Goal: Find specific page/section: Find specific page/section

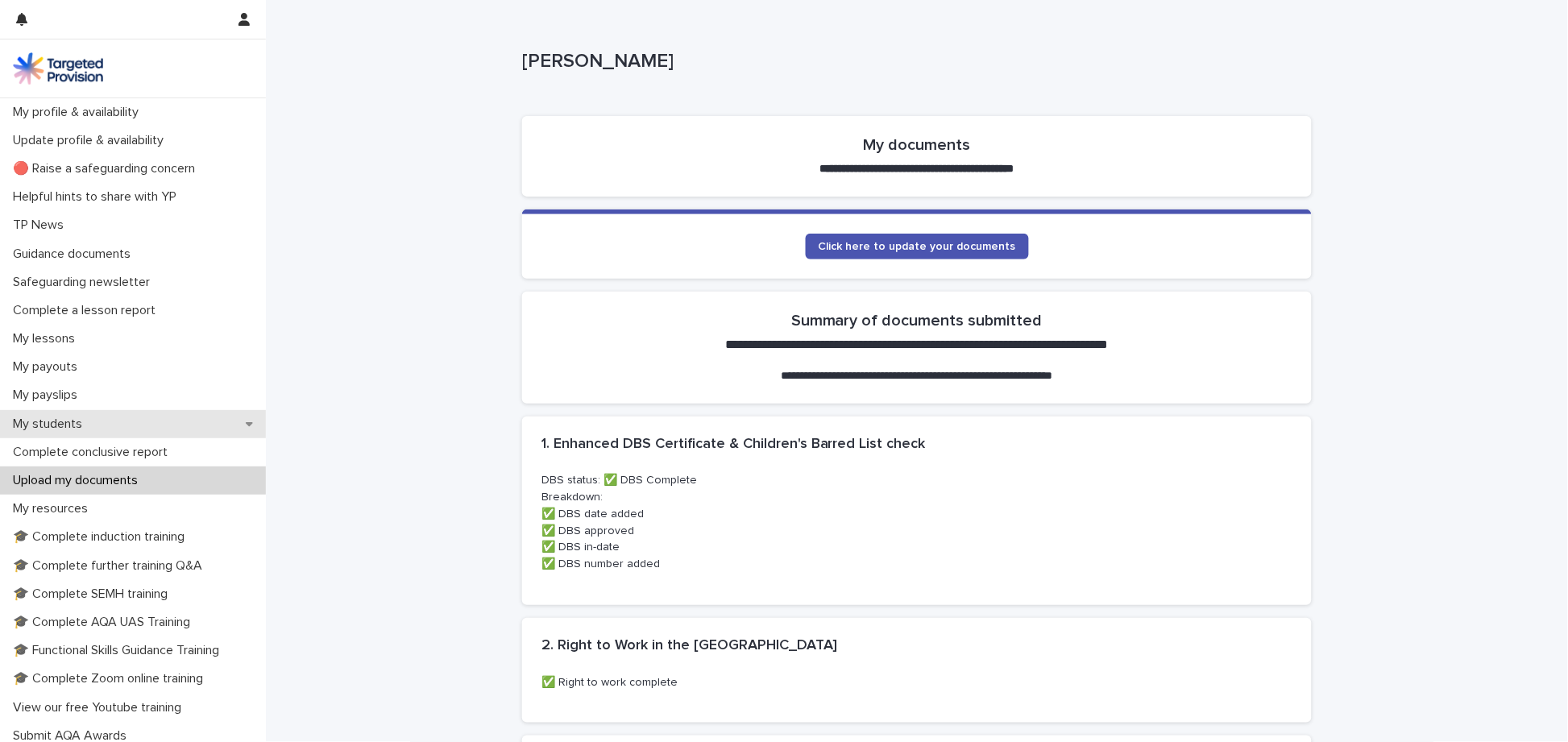
click at [72, 417] on p "My students" at bounding box center [51, 424] width 89 height 15
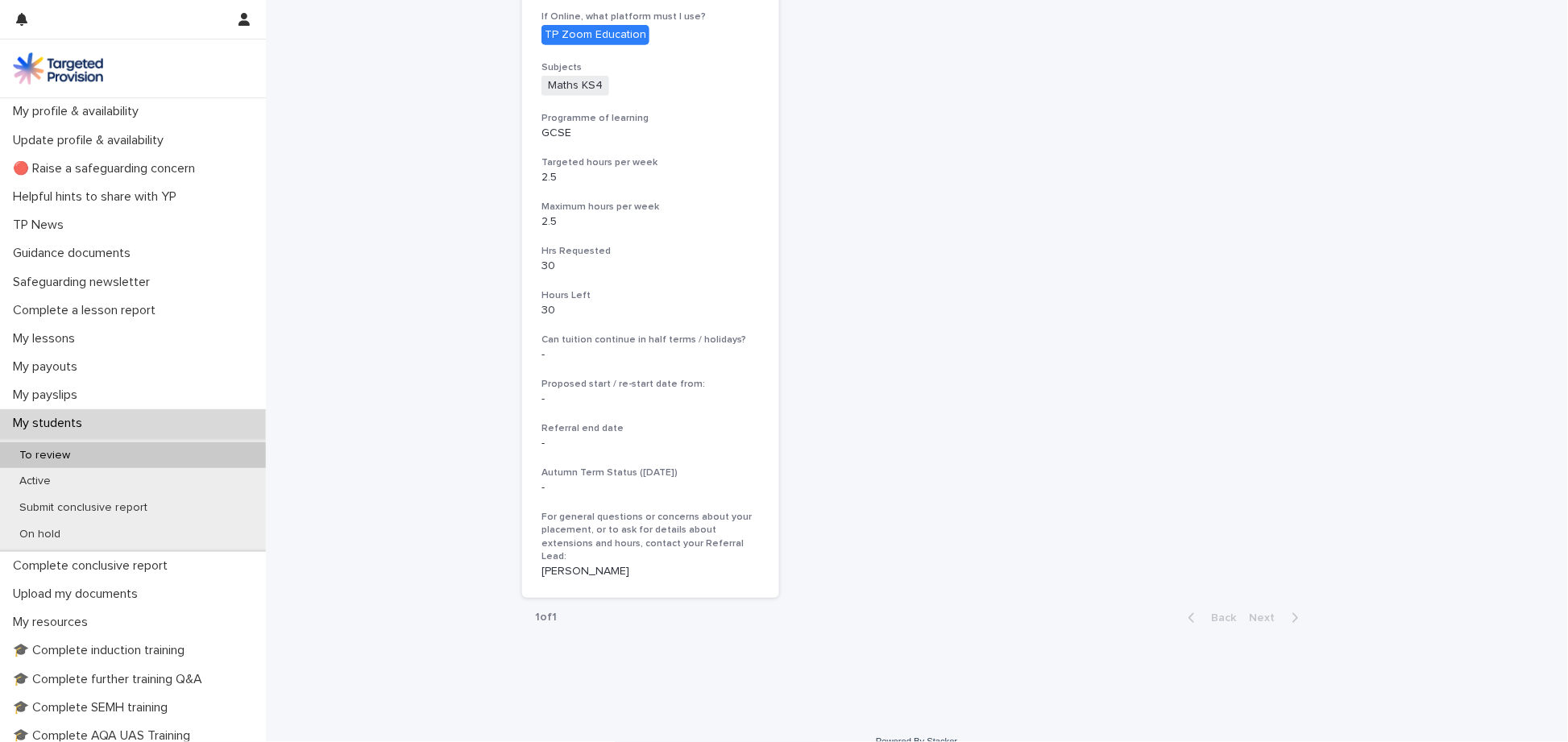
scroll to position [478, 0]
click at [50, 449] on p "To review" at bounding box center [45, 456] width 76 height 14
click at [53, 452] on p "To review" at bounding box center [45, 456] width 76 height 14
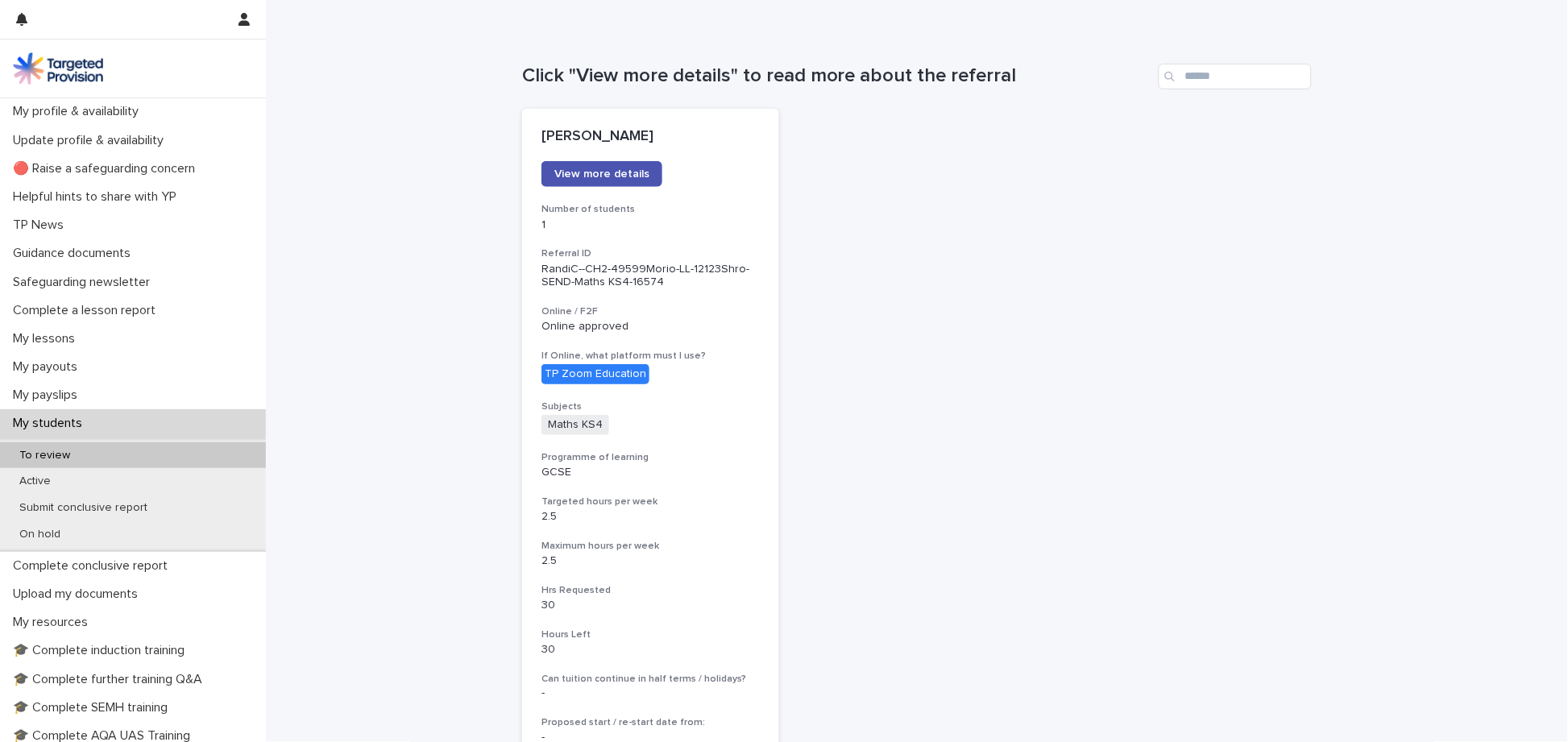
scroll to position [0, 0]
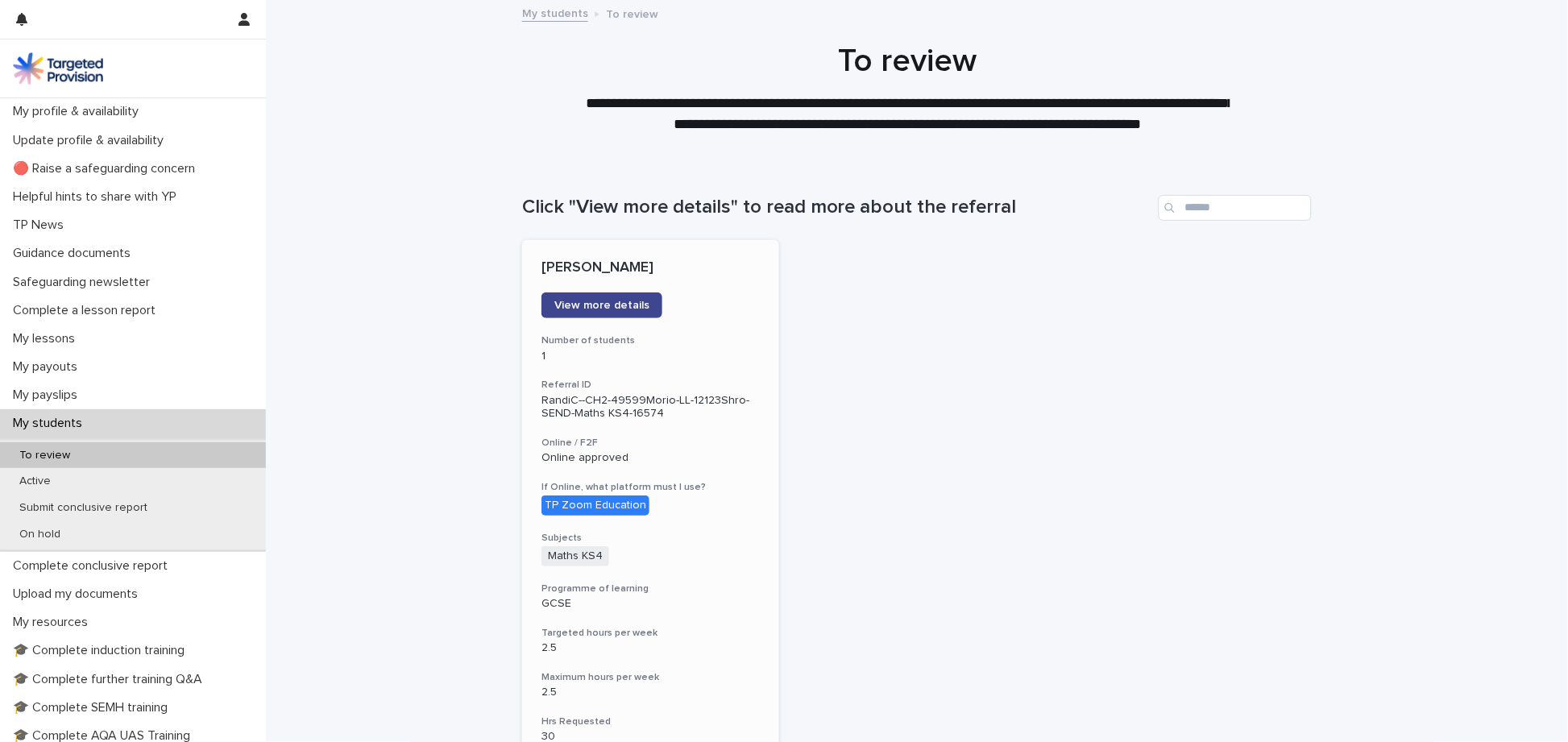
click at [619, 294] on link "View more details" at bounding box center [601, 305] width 121 height 26
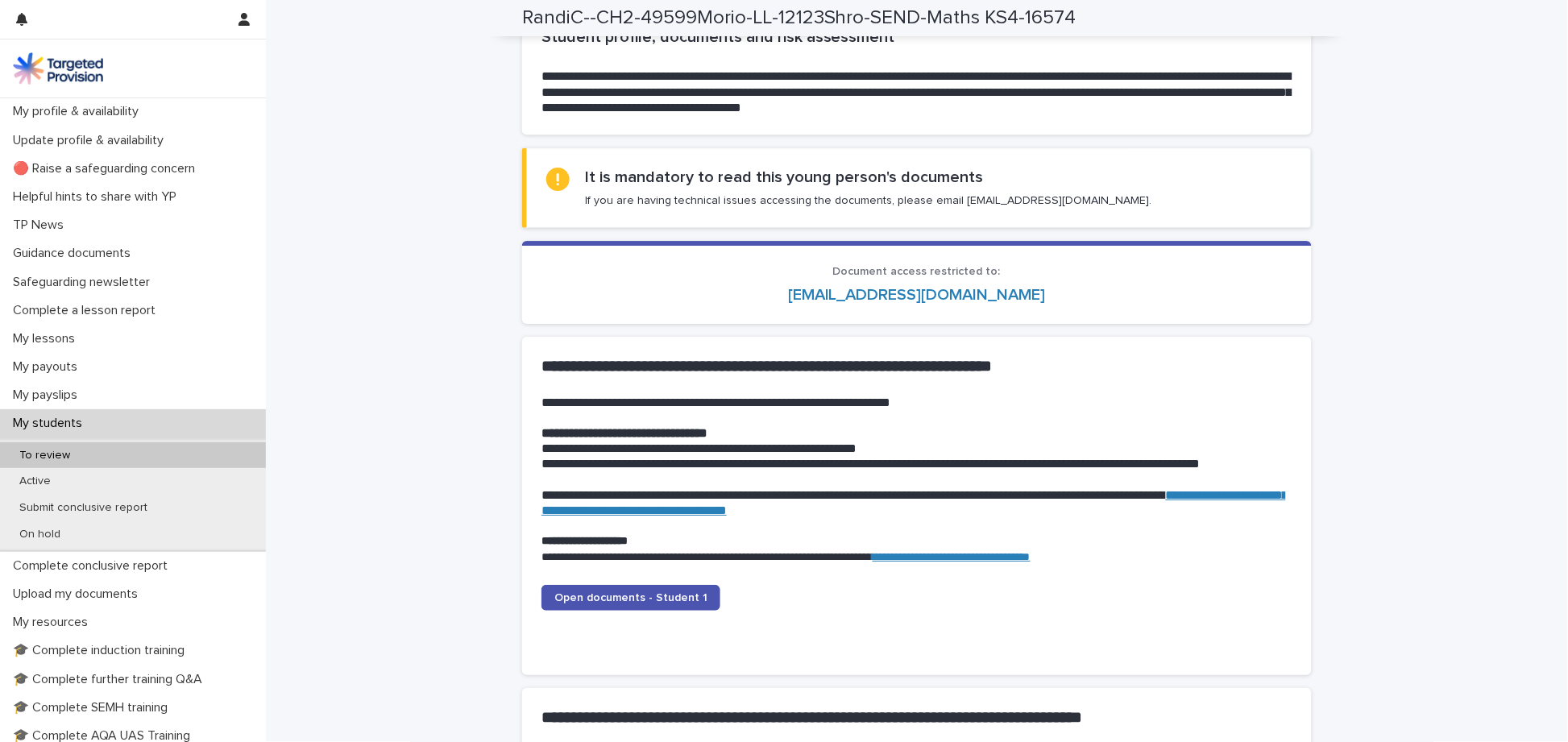
scroll to position [1331, 0]
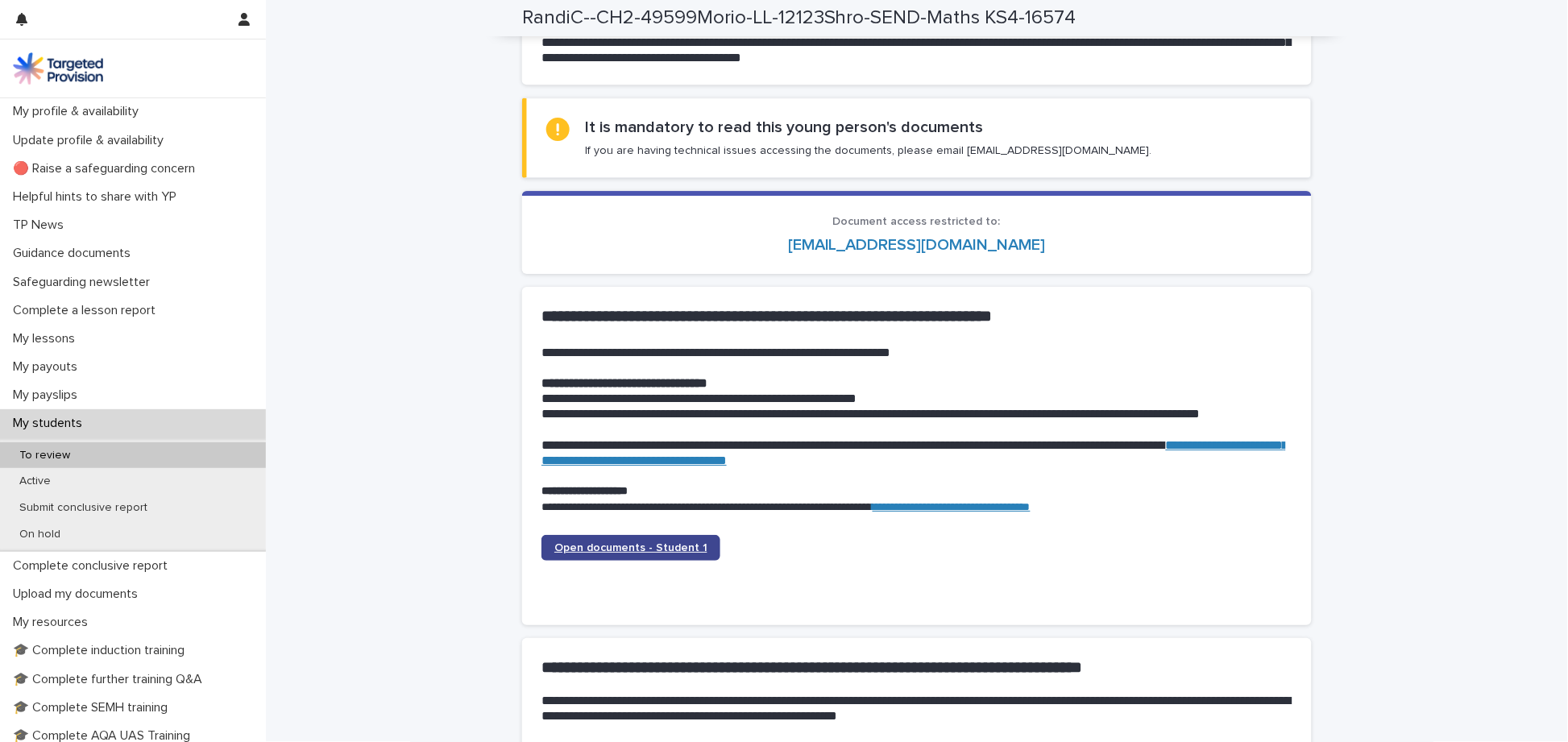
click at [621, 536] on link "Open documents - Student 1" at bounding box center [630, 548] width 179 height 26
